Goal: Use online tool/utility: Utilize a website feature to perform a specific function

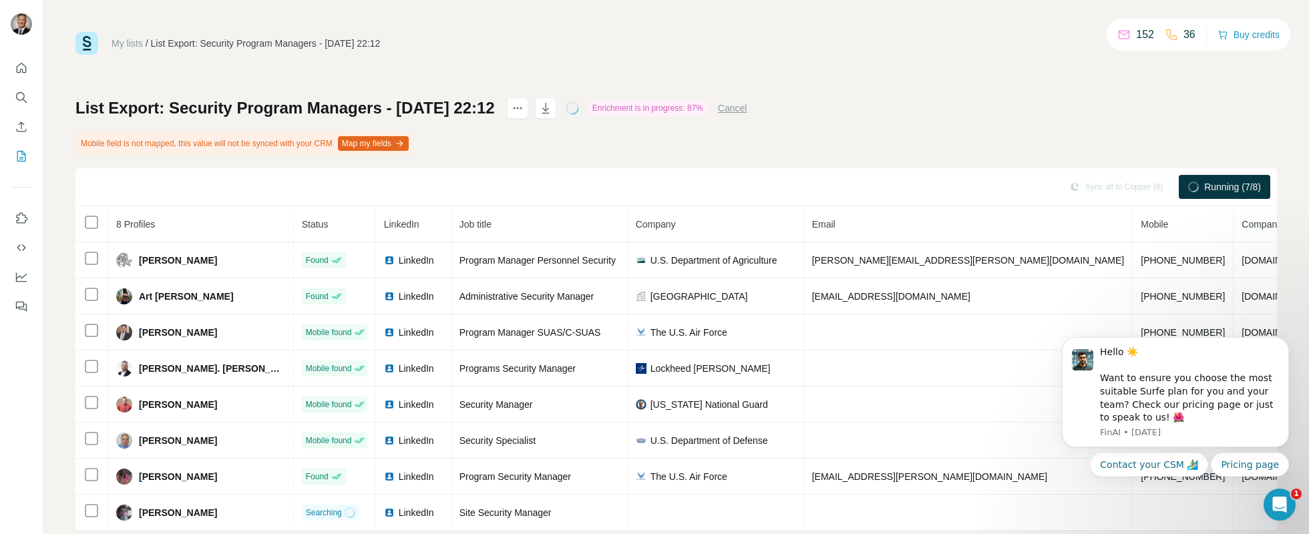
click at [396, 143] on button "Map my fields" at bounding box center [373, 143] width 71 height 15
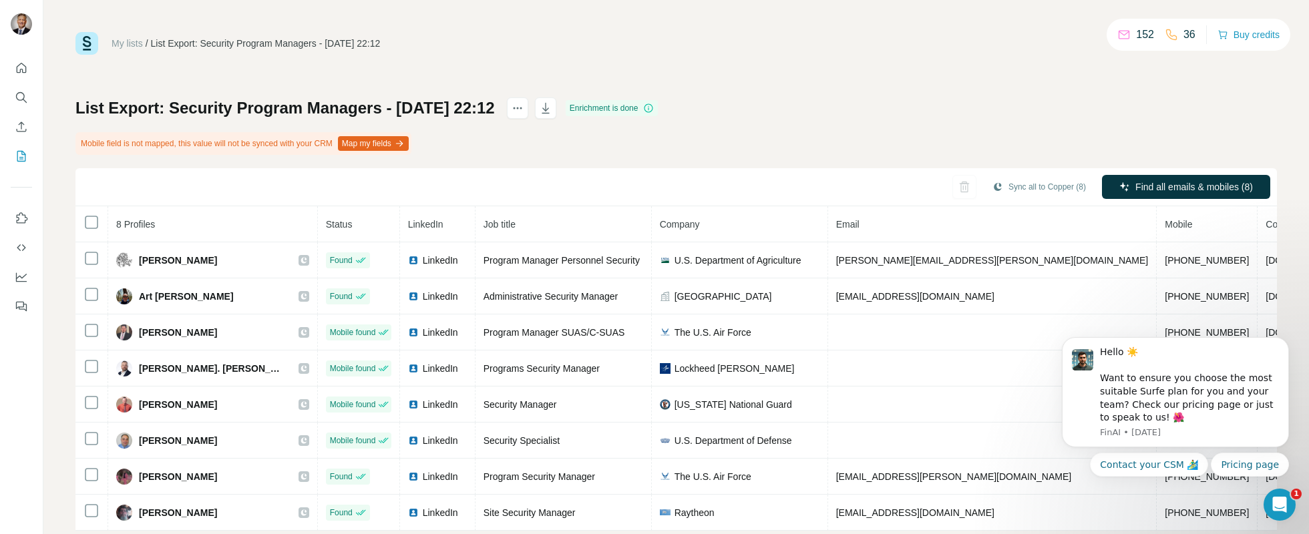
click at [387, 143] on button "Map my fields" at bounding box center [373, 143] width 71 height 15
click at [396, 144] on button "Map my fields" at bounding box center [373, 143] width 71 height 15
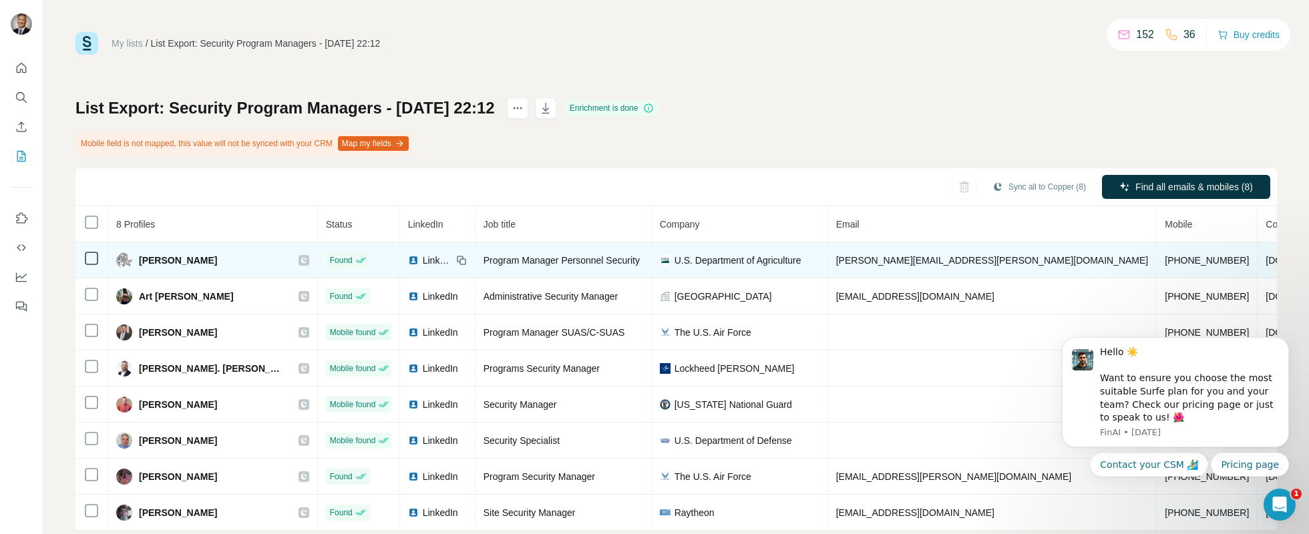
scroll to position [29, 0]
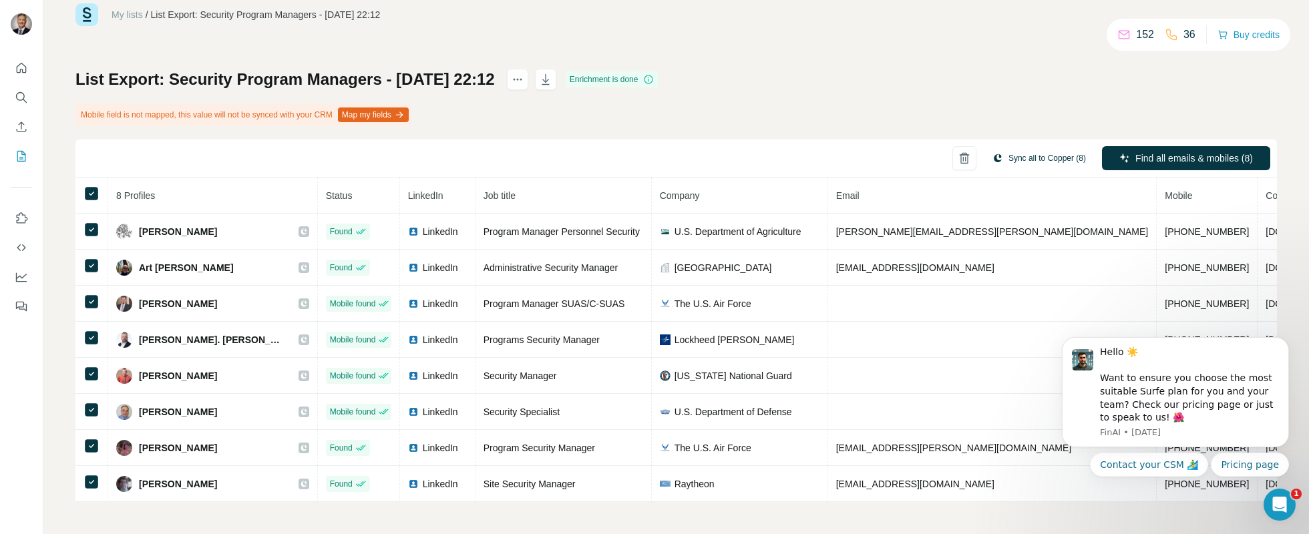
click at [1042, 159] on button "Sync all to Copper (8)" at bounding box center [1039, 158] width 112 height 20
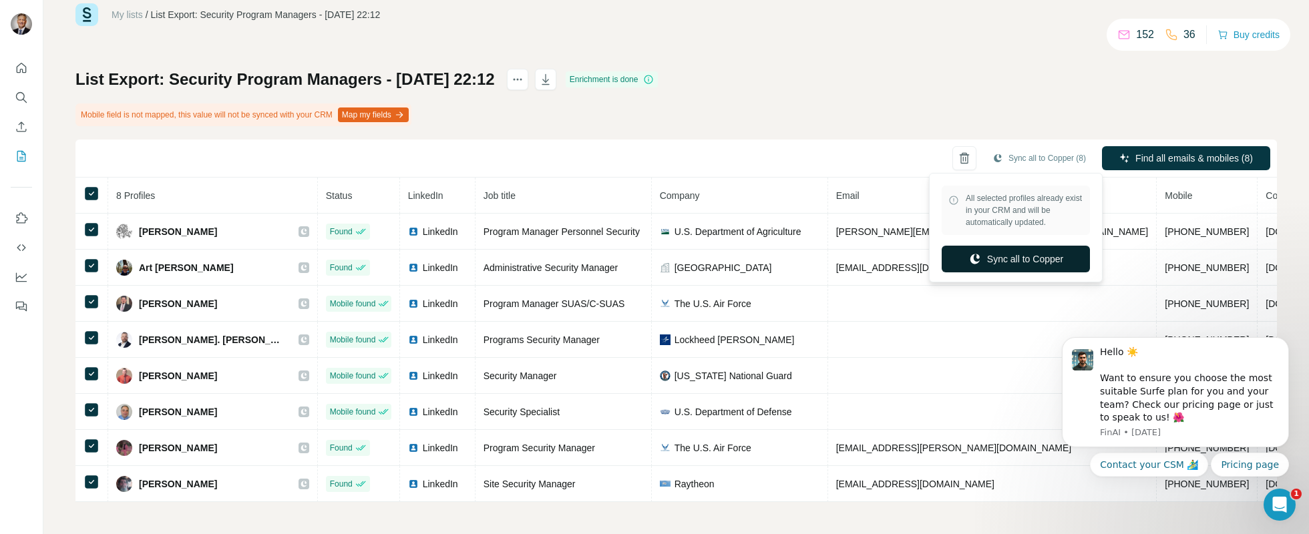
click at [1020, 250] on button "Sync all to Copper" at bounding box center [1016, 259] width 148 height 27
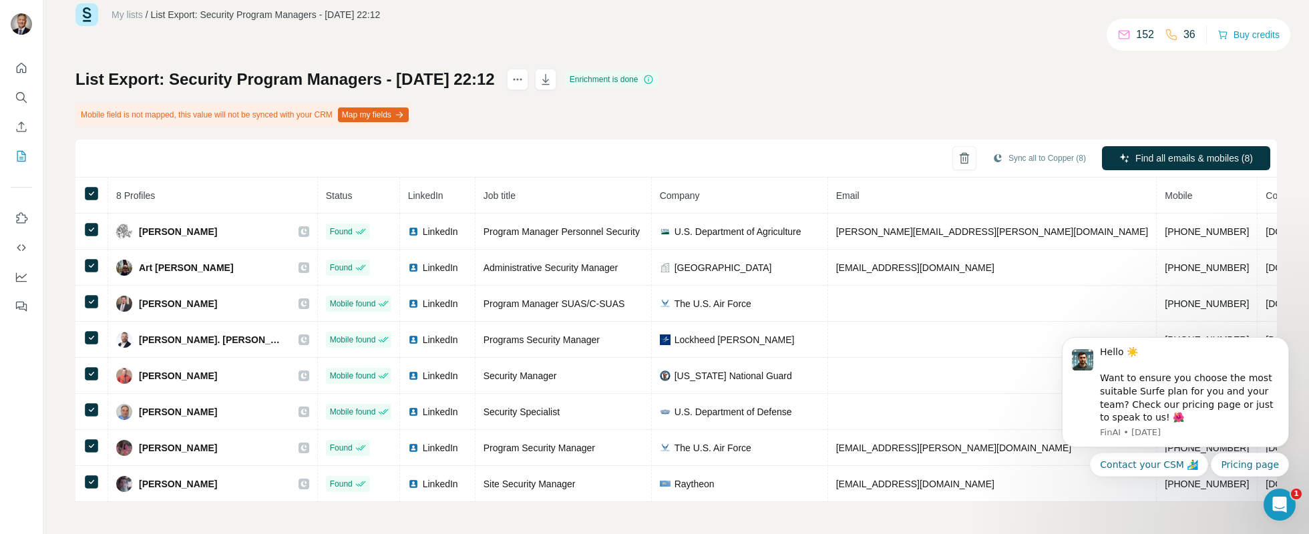
click at [421, 42] on div "My lists / List Export: Security Program Managers - [DATE] 22:12 152 36 Buy cre…" at bounding box center [675, 252] width 1201 height 499
click at [21, 66] on icon "Quick start" at bounding box center [21, 67] width 13 height 13
